Goal: Task Accomplishment & Management: Manage account settings

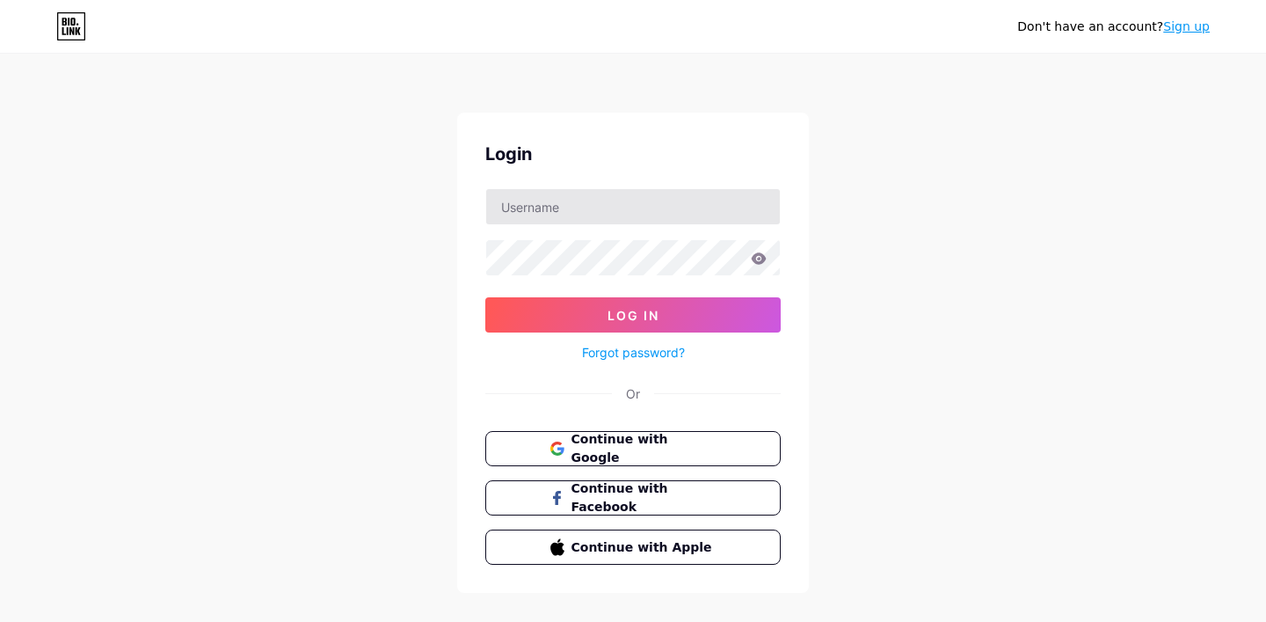
click at [696, 224] on div at bounding box center [632, 206] width 295 height 37
click at [695, 218] on input "text" at bounding box center [633, 206] width 294 height 35
click at [725, 456] on button "Continue with Google" at bounding box center [633, 449] width 300 height 36
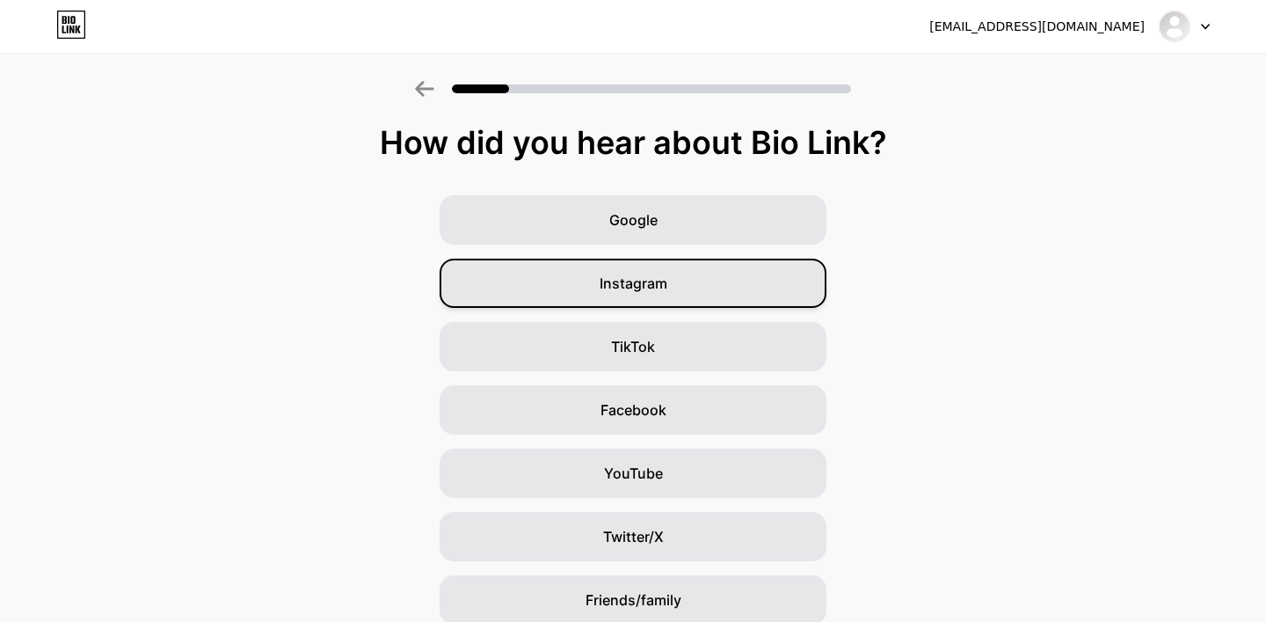
click at [697, 275] on div "Instagram" at bounding box center [633, 283] width 387 height 49
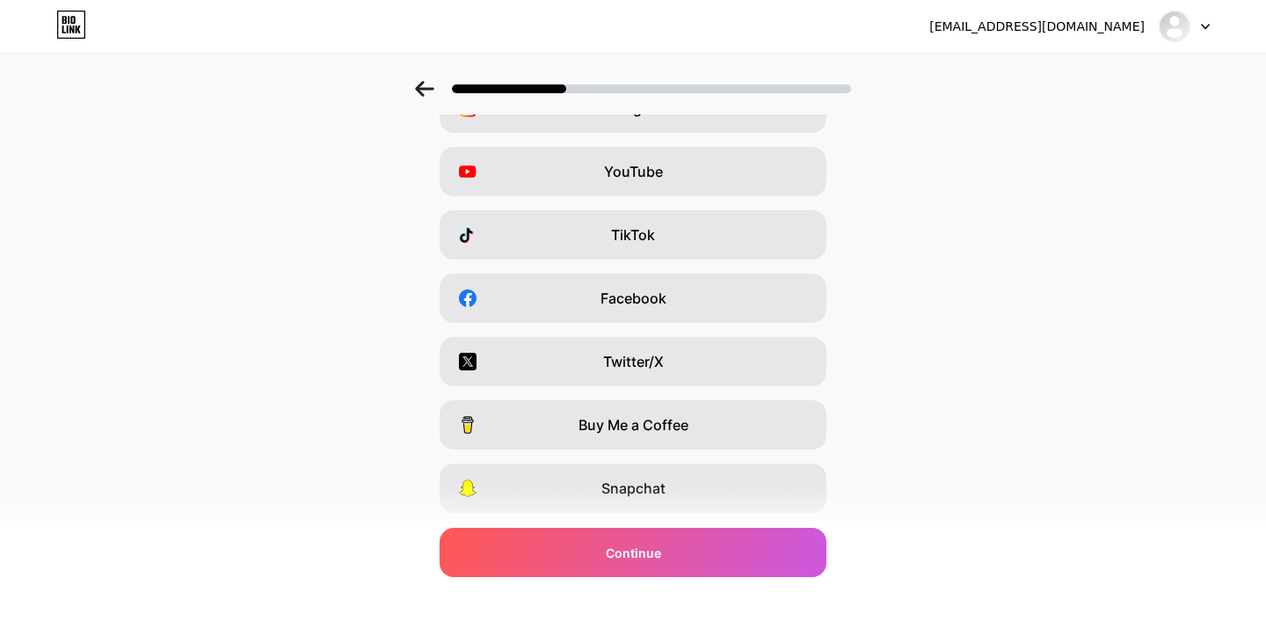
scroll to position [224, 0]
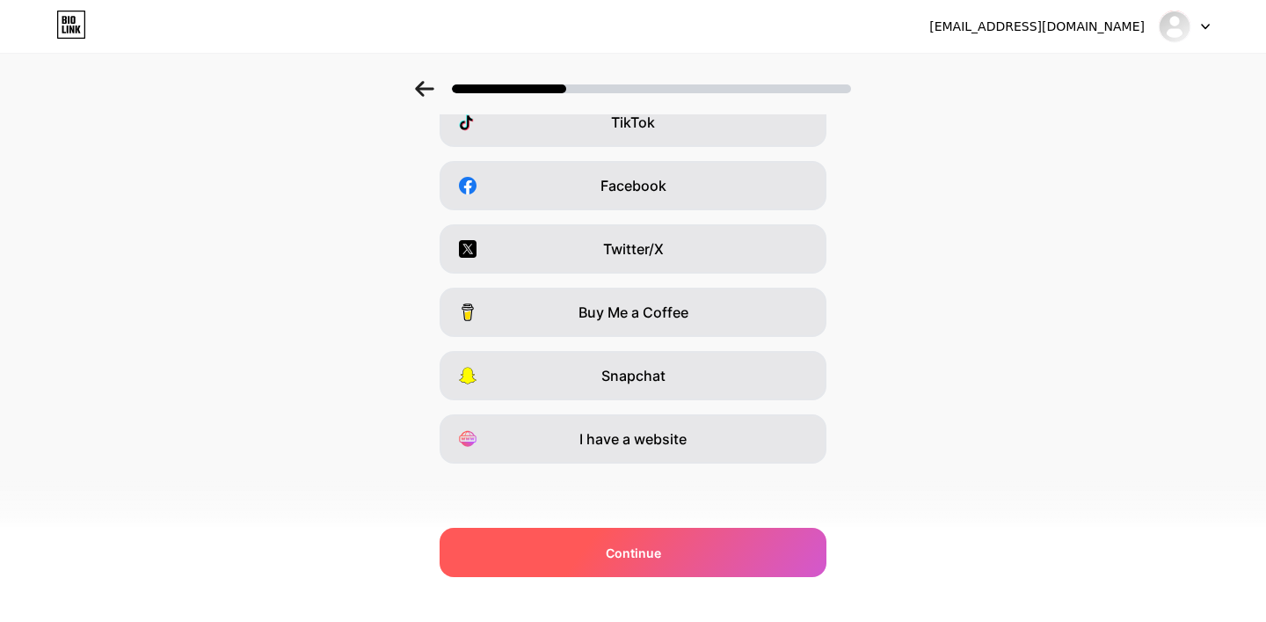
click at [742, 573] on div "Continue" at bounding box center [633, 552] width 387 height 49
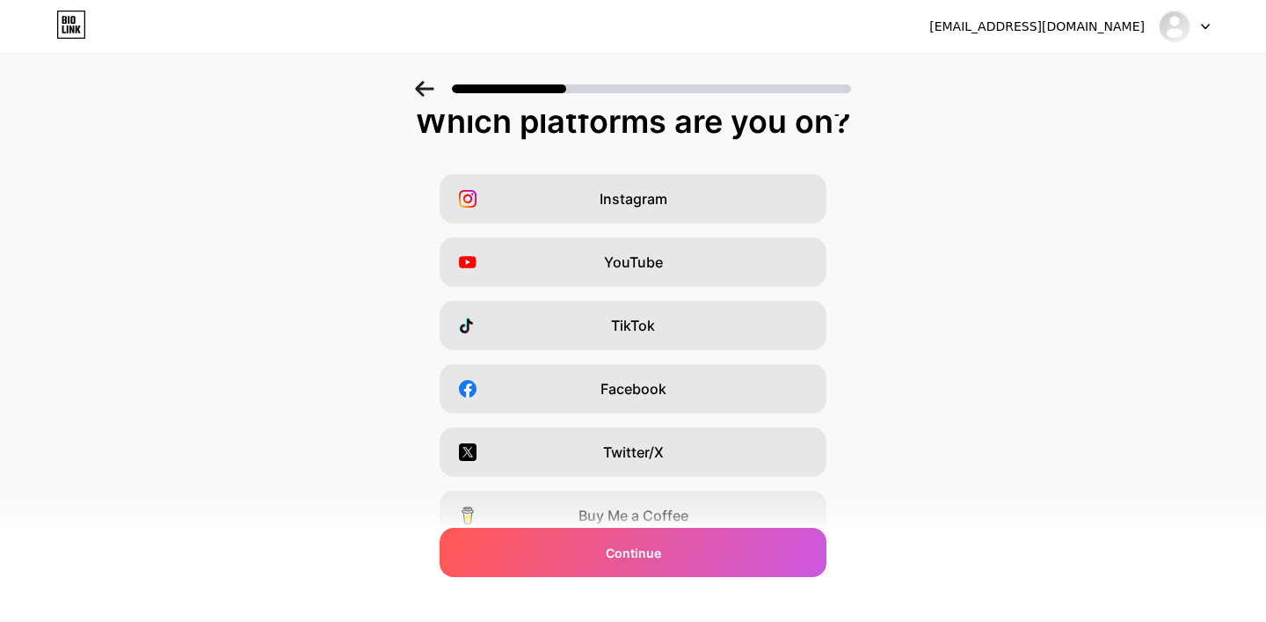
scroll to position [0, 0]
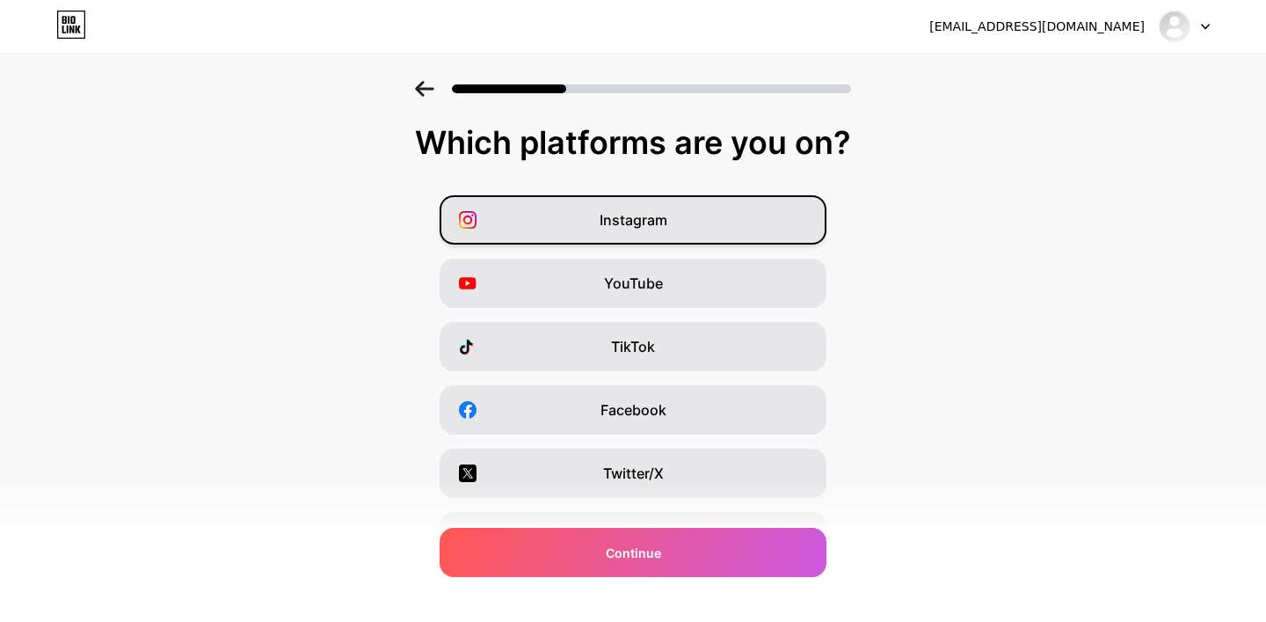
click at [684, 224] on div "Instagram" at bounding box center [633, 219] width 387 height 49
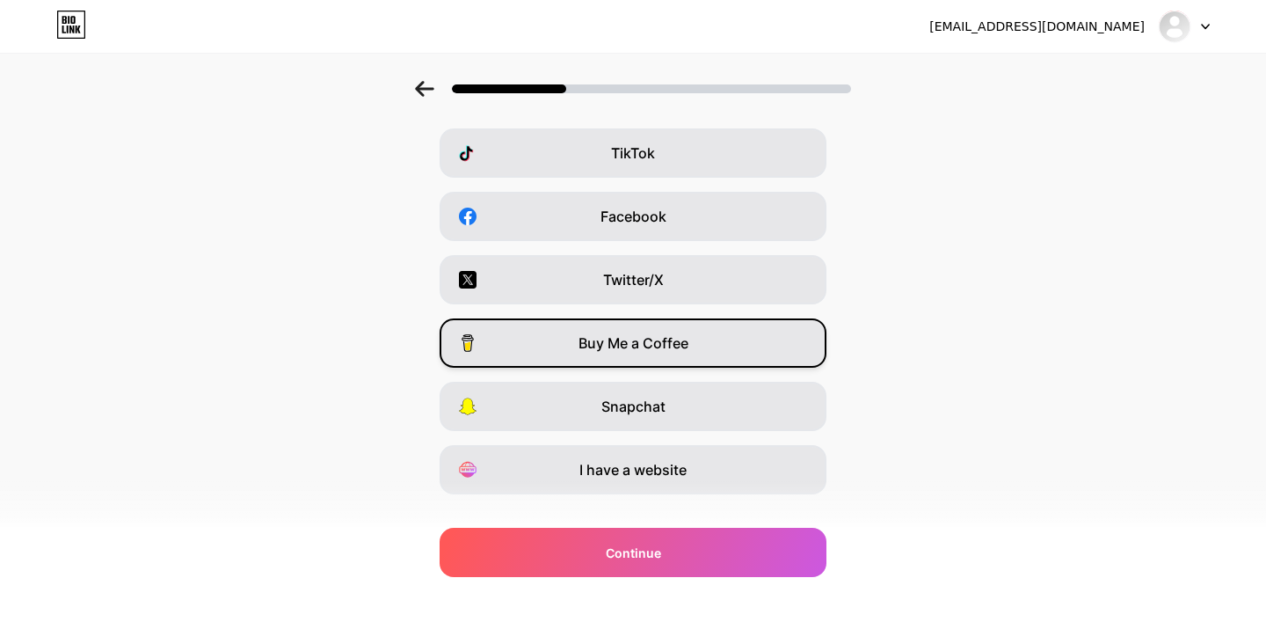
scroll to position [224, 0]
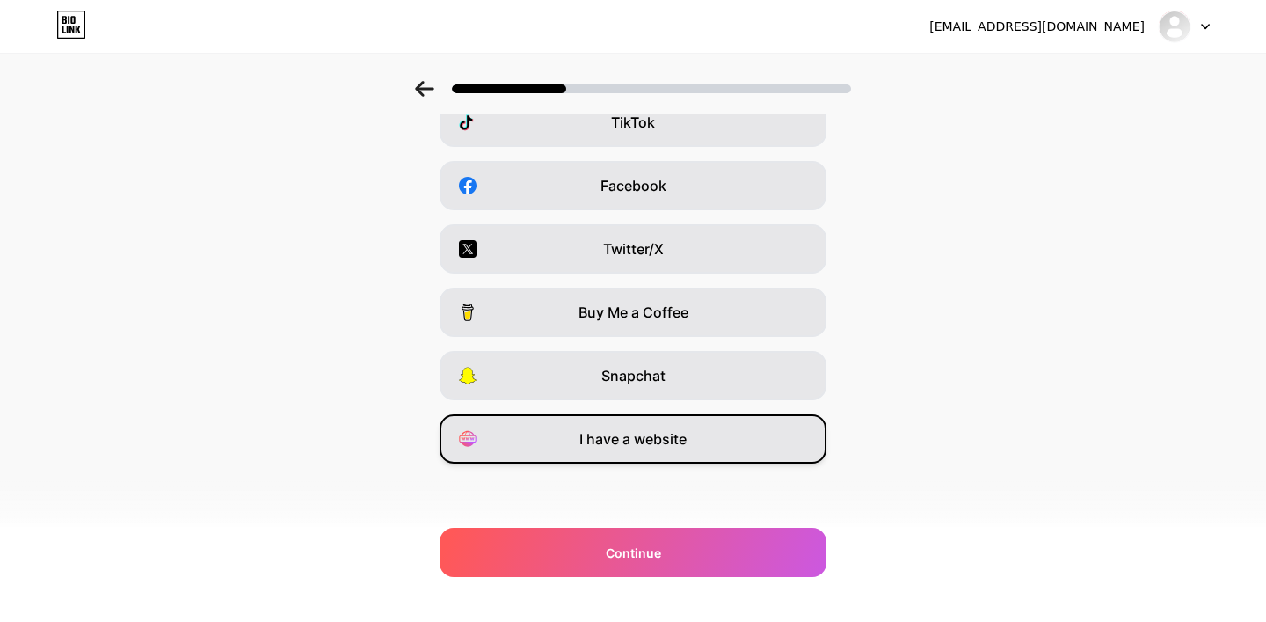
click at [677, 437] on span "I have a website" at bounding box center [632, 438] width 107 height 21
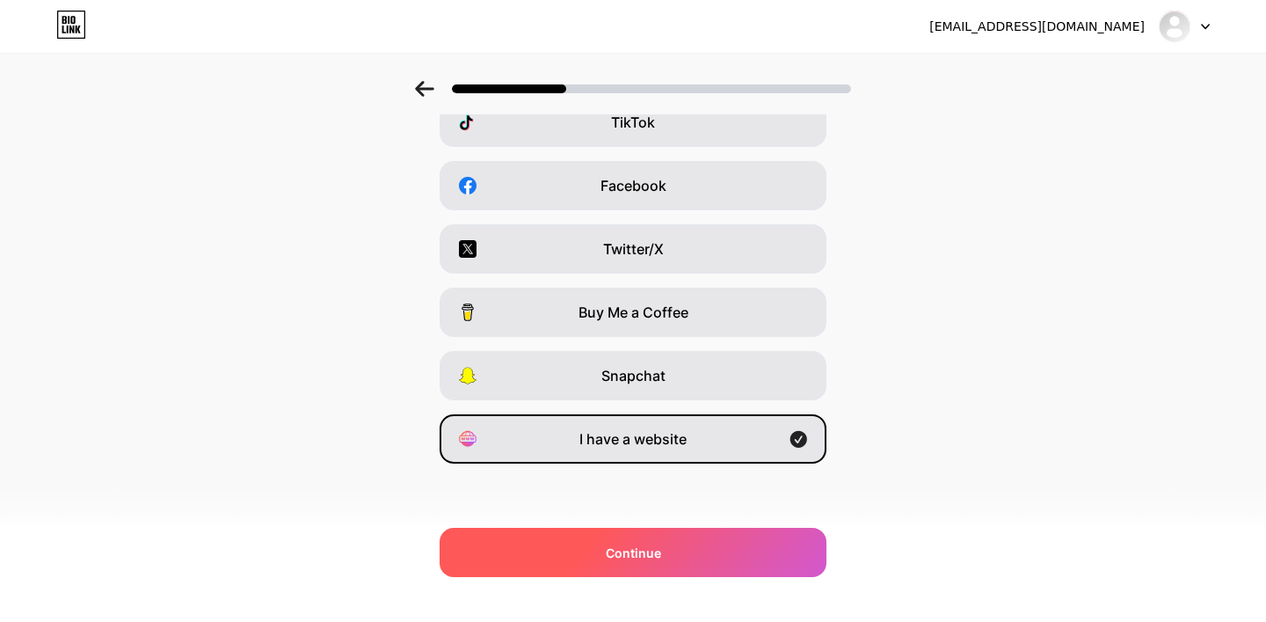
click at [691, 558] on div "Continue" at bounding box center [633, 552] width 387 height 49
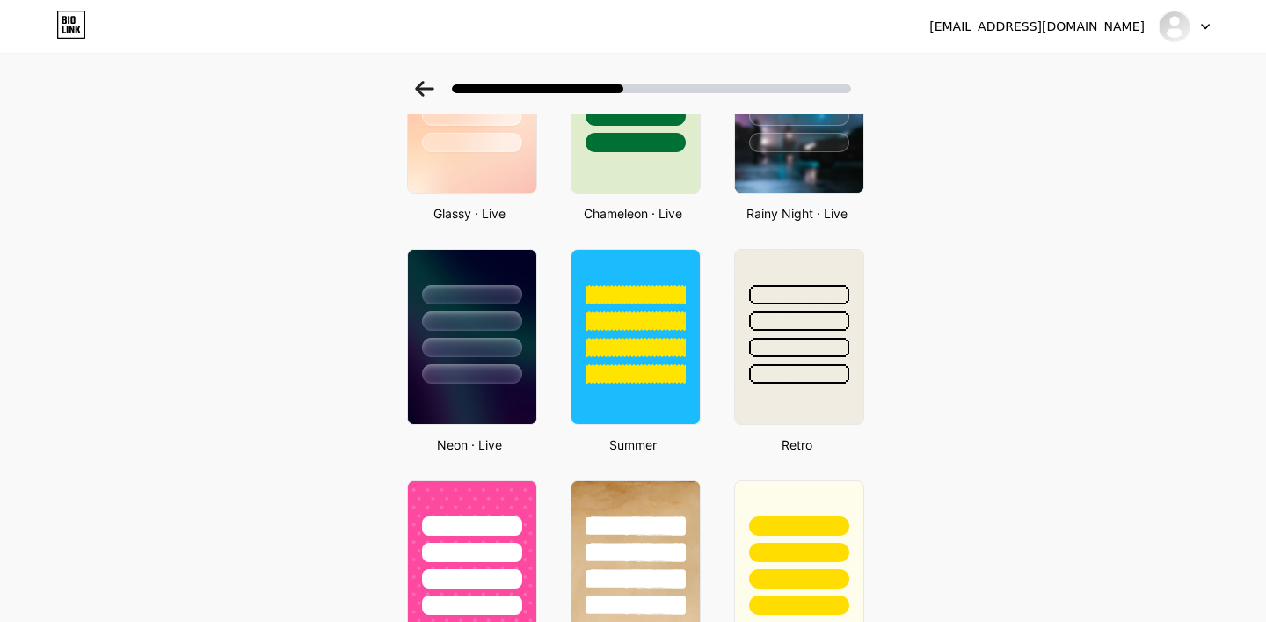
scroll to position [658, 0]
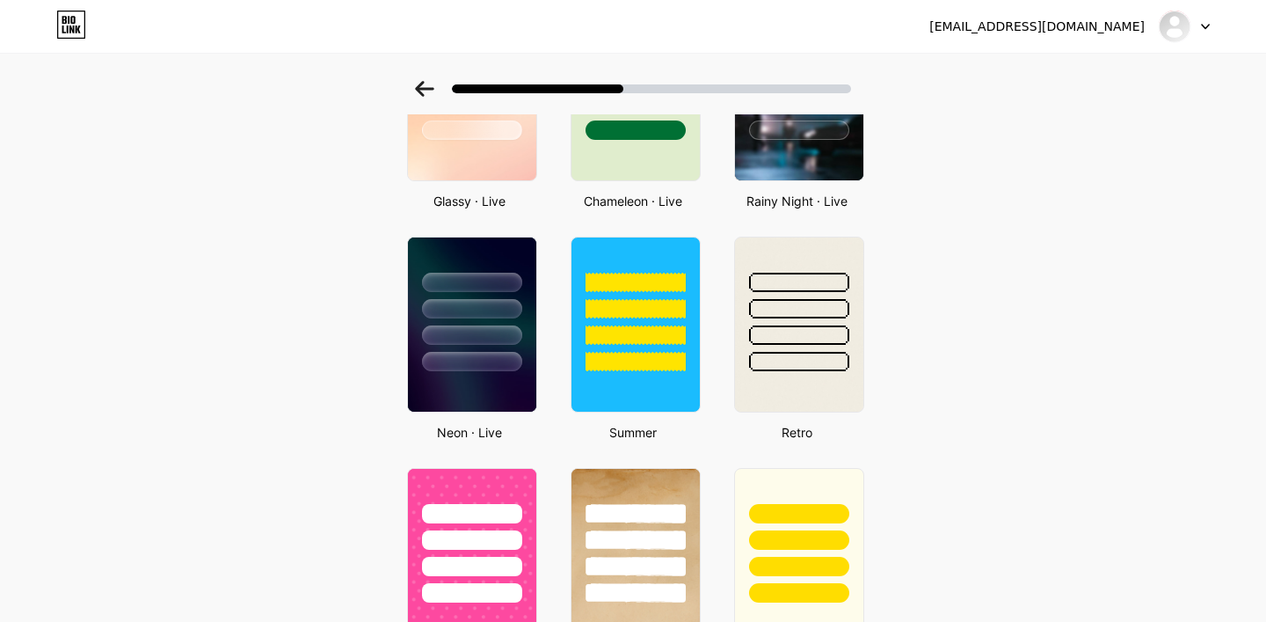
click at [1111, 27] on div "[EMAIL_ADDRESS][DOMAIN_NAME]" at bounding box center [1036, 27] width 215 height 18
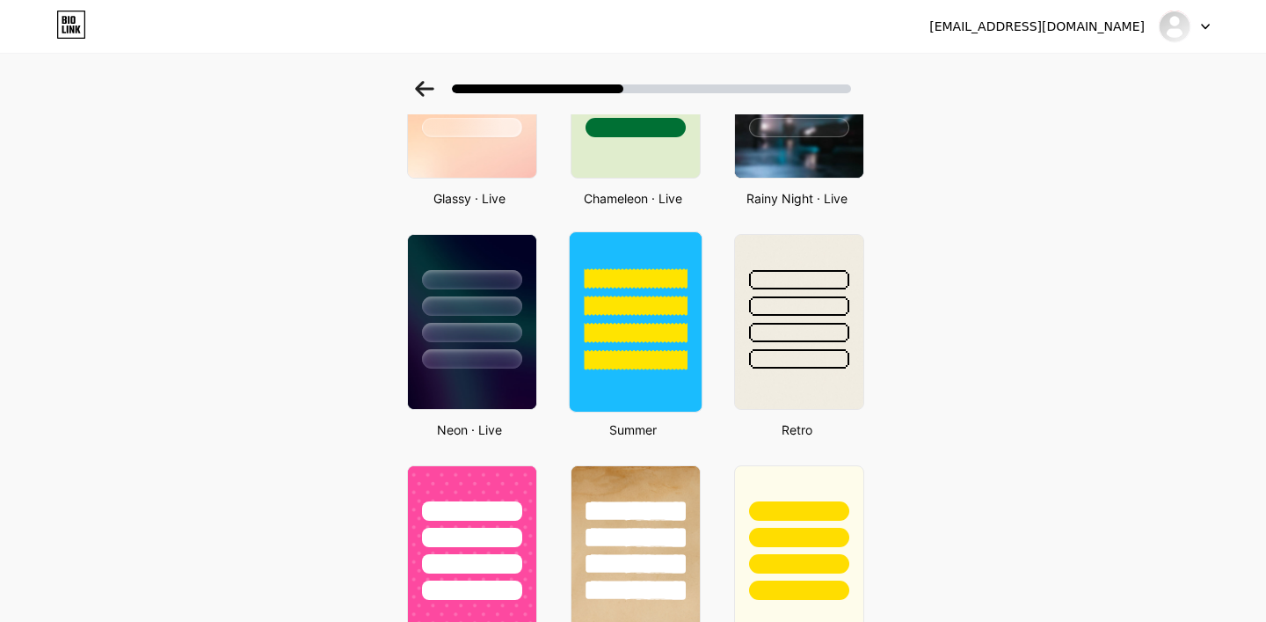
scroll to position [671, 0]
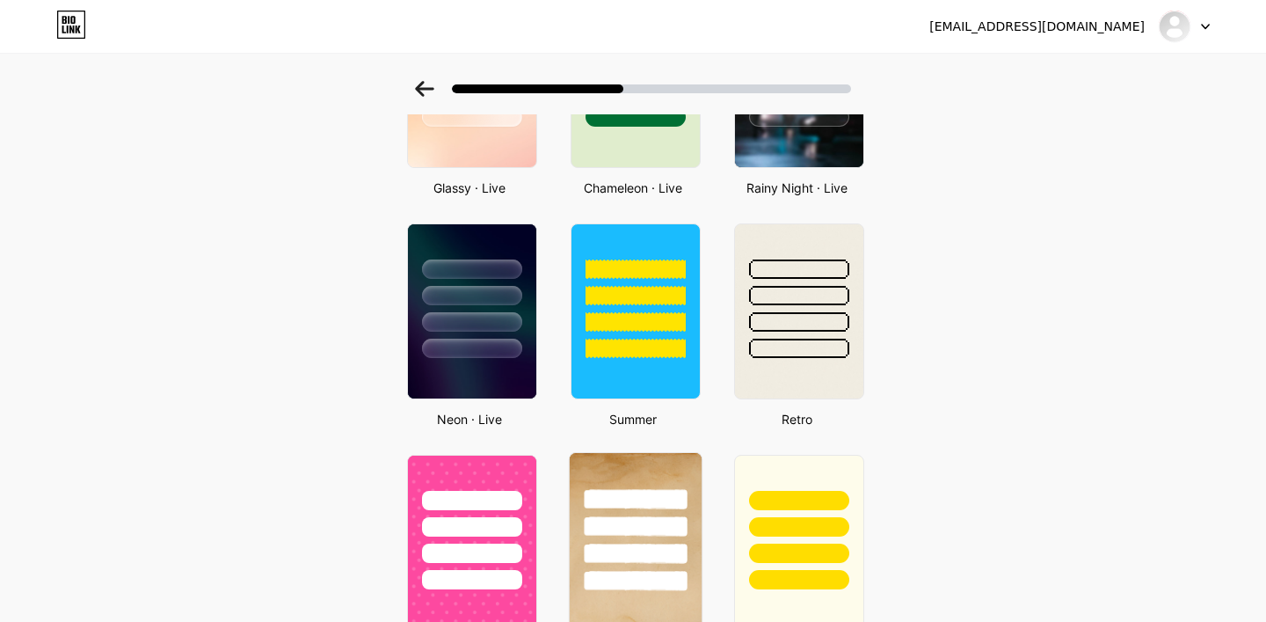
click at [652, 544] on div at bounding box center [635, 553] width 103 height 20
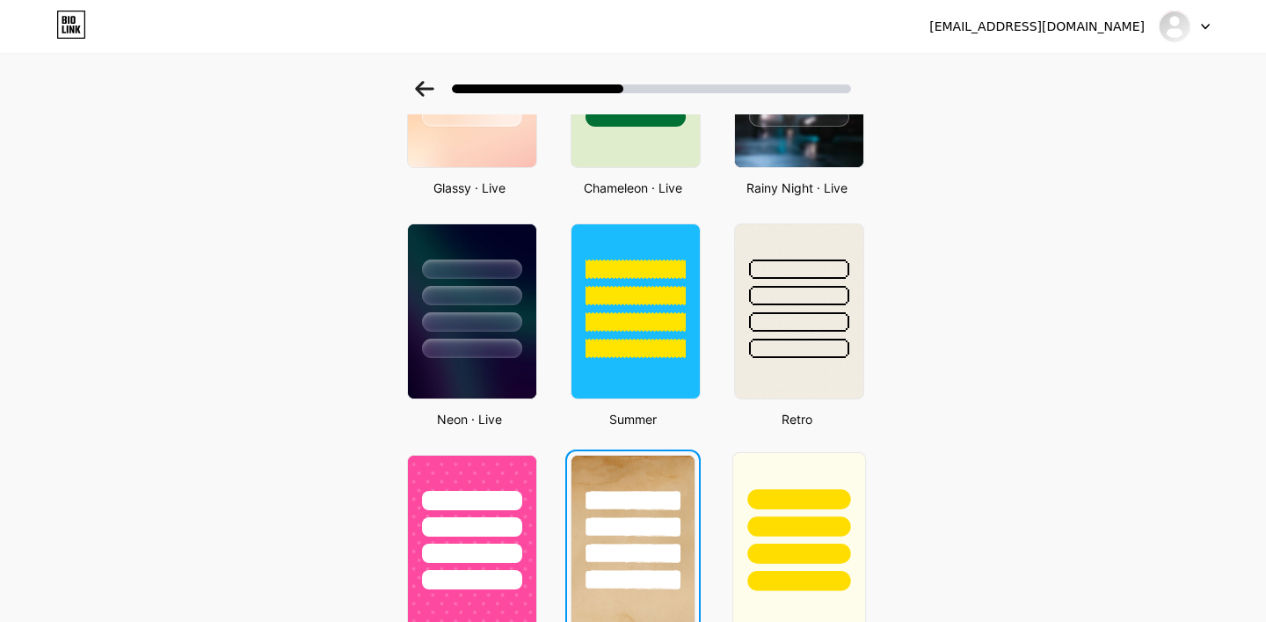
scroll to position [0, 0]
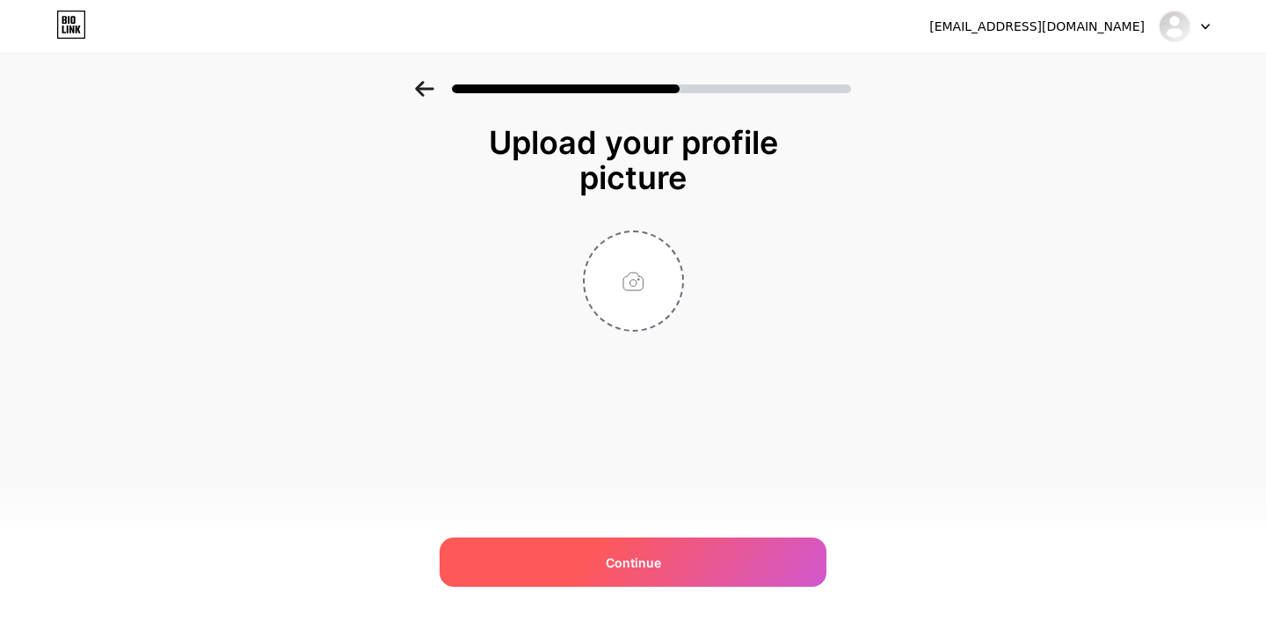
click at [680, 560] on div "Continue" at bounding box center [633, 561] width 387 height 49
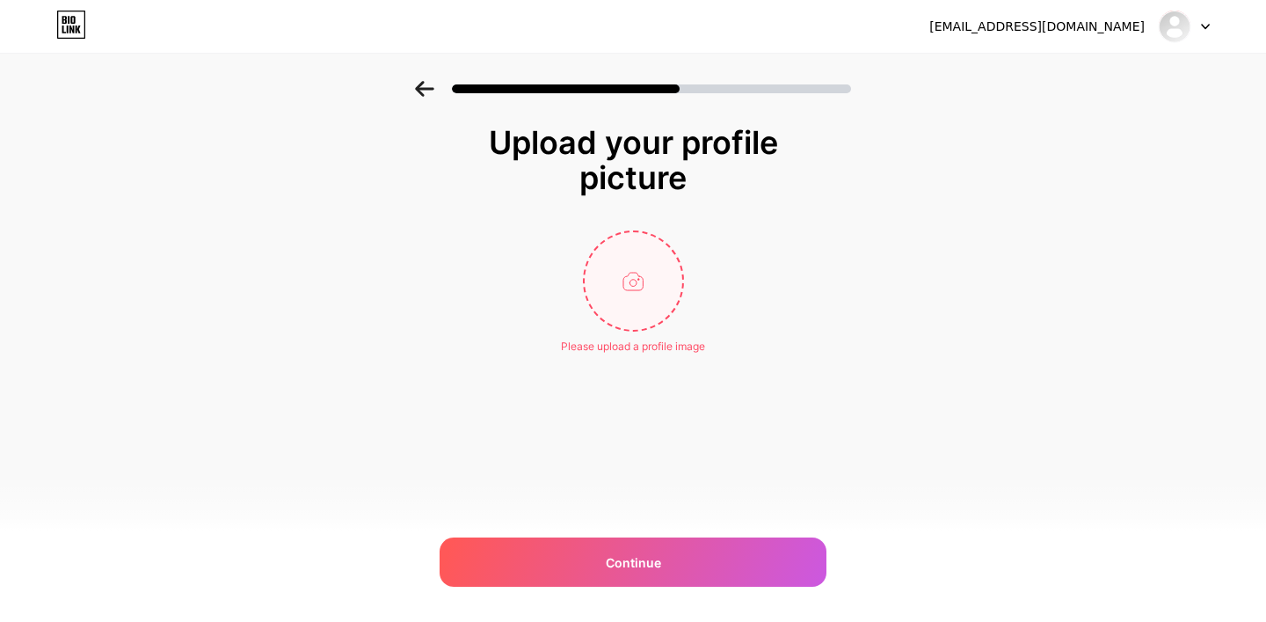
click at [618, 304] on input "file" at bounding box center [634, 281] width 98 height 98
type input "C:\fakepath\Screenshot [DATE] 22.16.00.png"
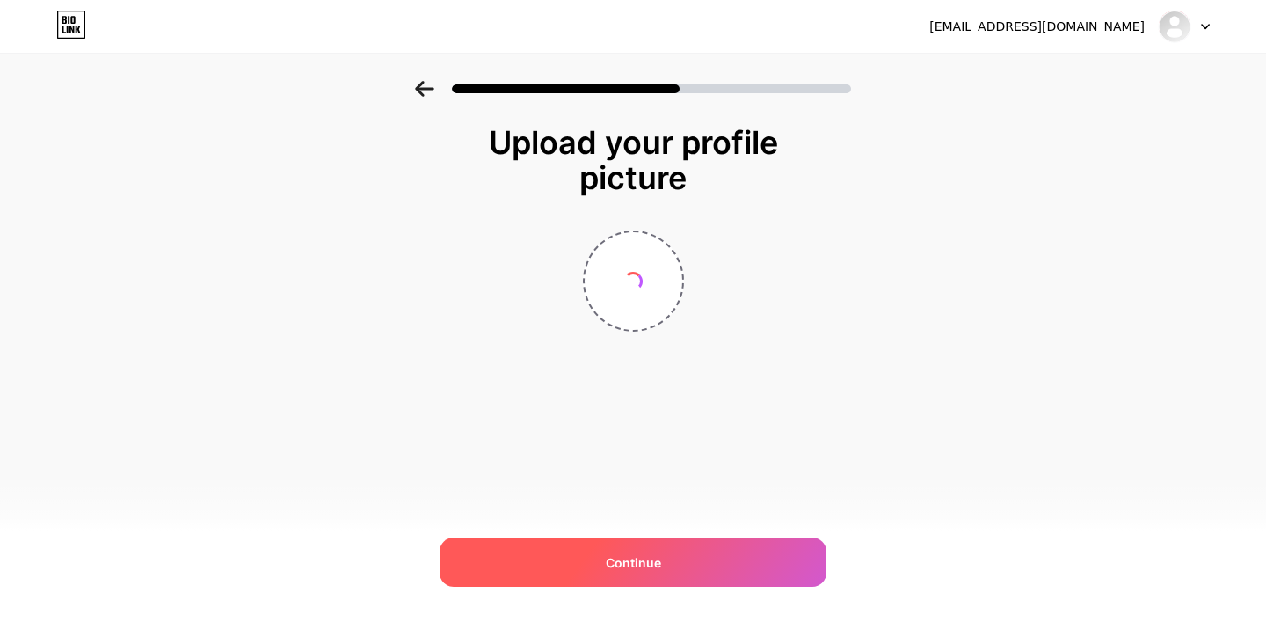
click at [643, 565] on span "Continue" at bounding box center [633, 562] width 55 height 18
click at [732, 569] on div "Continue" at bounding box center [633, 561] width 387 height 49
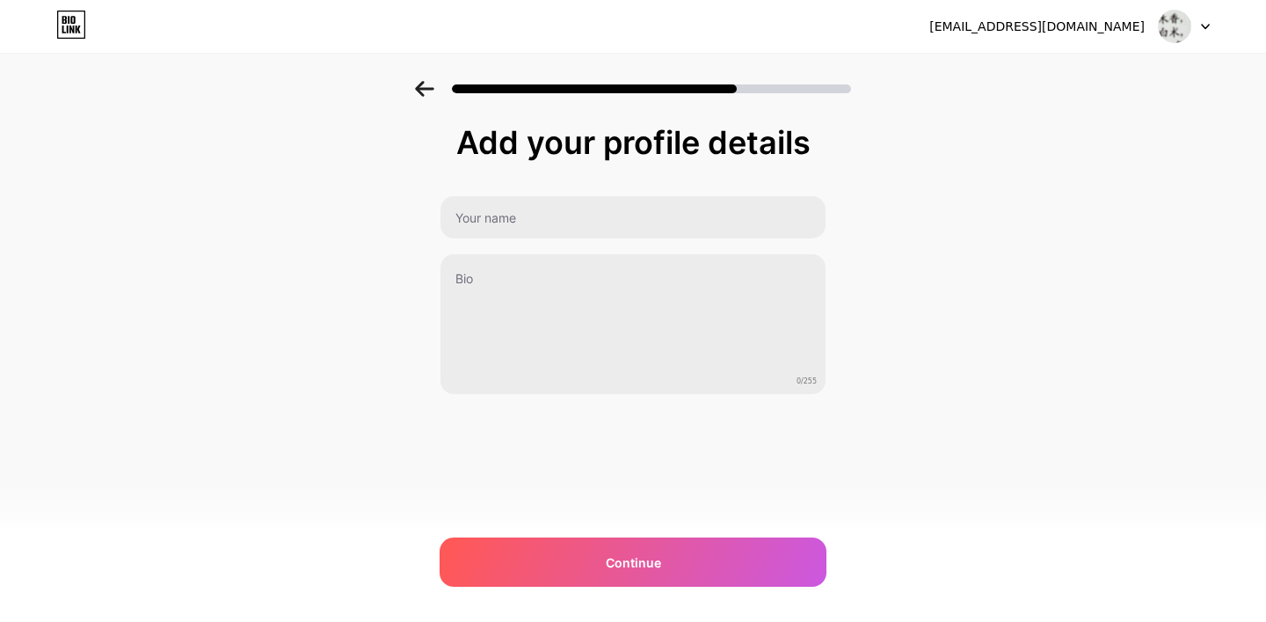
click at [1204, 24] on icon at bounding box center [1205, 27] width 9 height 6
click at [1022, 188] on div "Add your profile details 0/255 Continue Error" at bounding box center [633, 282] width 1266 height 402
click at [1183, 23] on img at bounding box center [1174, 26] width 33 height 33
click at [1059, 66] on li "Logout" at bounding box center [1100, 71] width 218 height 47
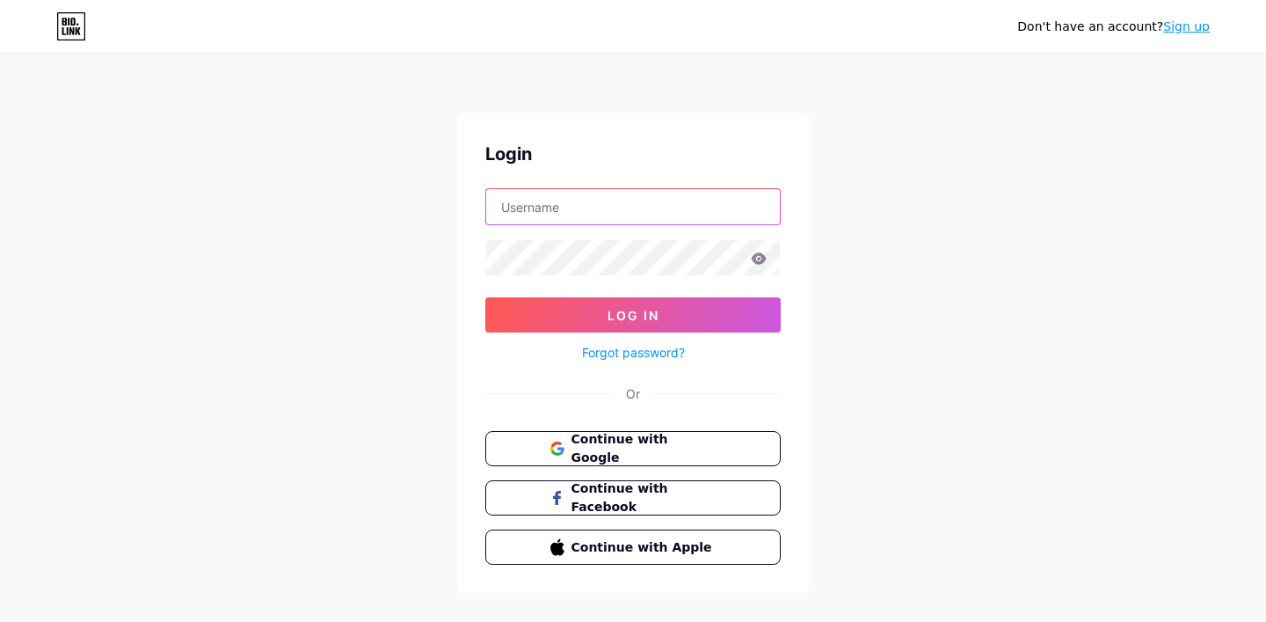
click at [618, 216] on input "text" at bounding box center [633, 206] width 294 height 35
type input "kliniksinshephan"
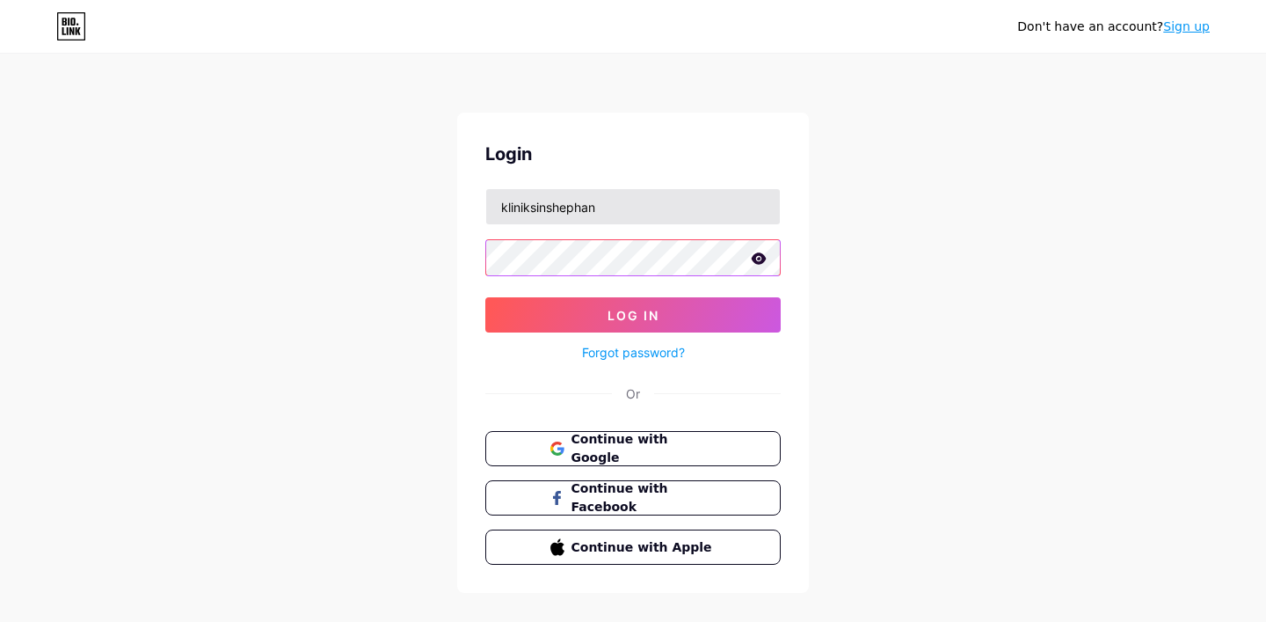
click at [485, 297] on button "Log In" at bounding box center [632, 314] width 295 height 35
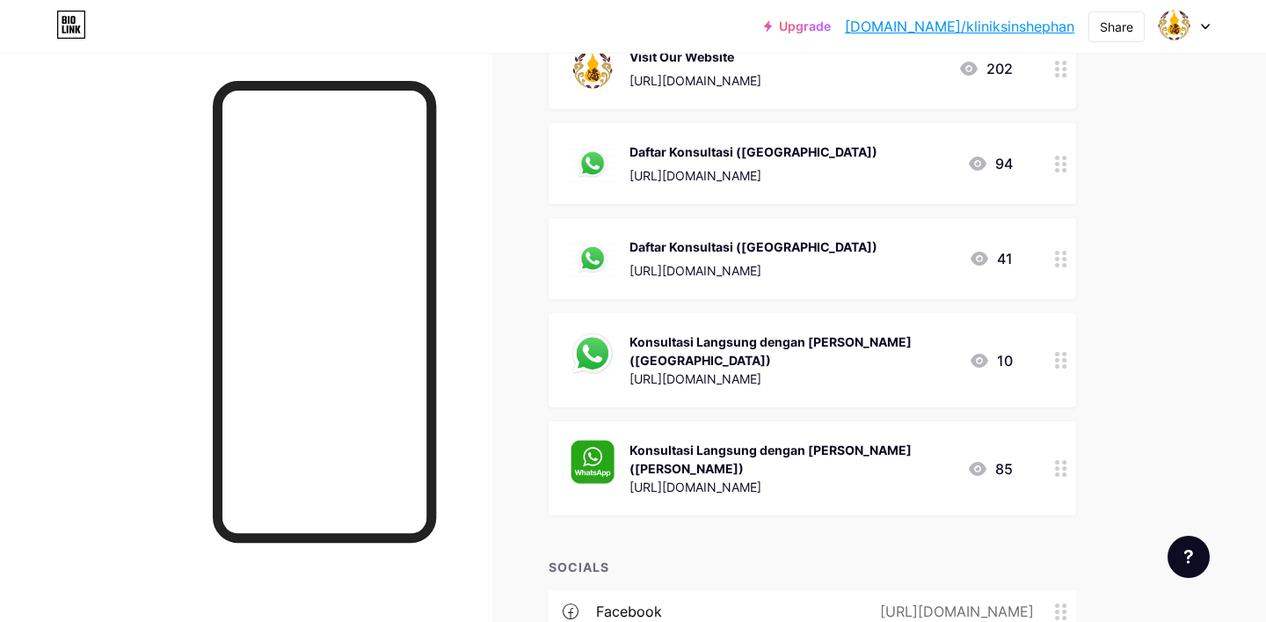
scroll to position [483, 0]
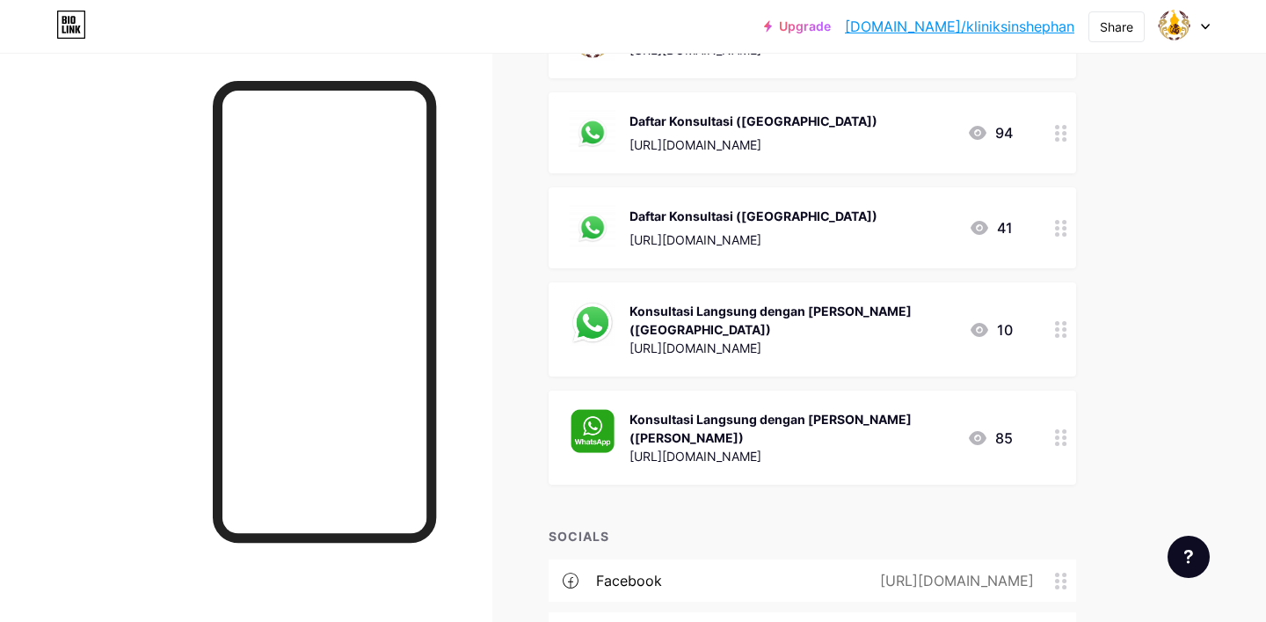
click at [840, 419] on div "Konsultasi Langsung dengan [PERSON_NAME] ([PERSON_NAME])" at bounding box center [792, 428] width 324 height 37
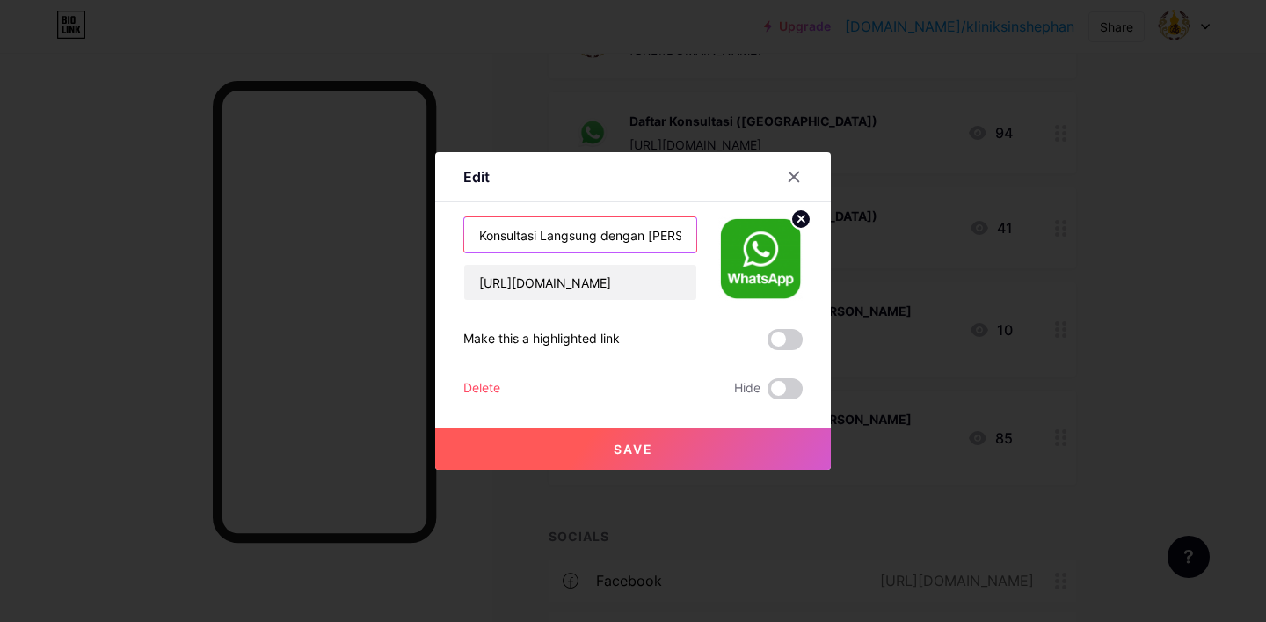
drag, startPoint x: 480, startPoint y: 236, endPoint x: 645, endPoint y: 234, distance: 165.3
click at [645, 234] on input "Konsultasi Langsung dengan [PERSON_NAME] ([PERSON_NAME])" at bounding box center [580, 234] width 232 height 35
type input "[PERSON_NAME] (Whatsapp)"
click at [655, 449] on button "Save" at bounding box center [633, 448] width 396 height 42
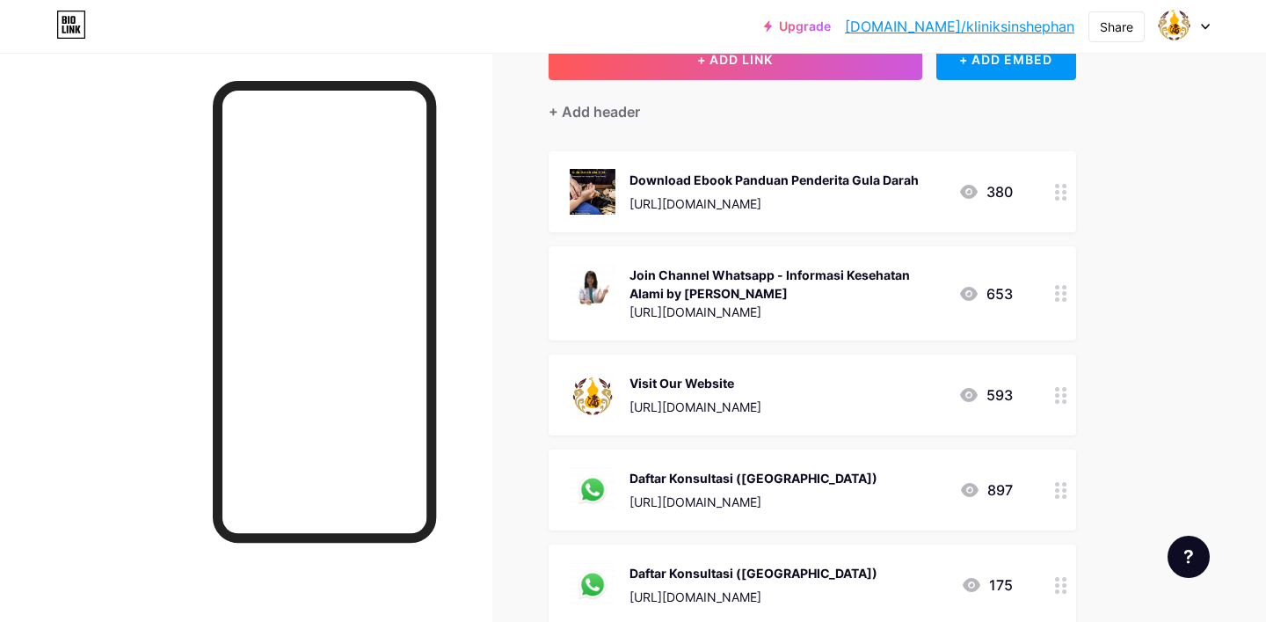
scroll to position [0, 0]
